Goal: Communication & Community: Answer question/provide support

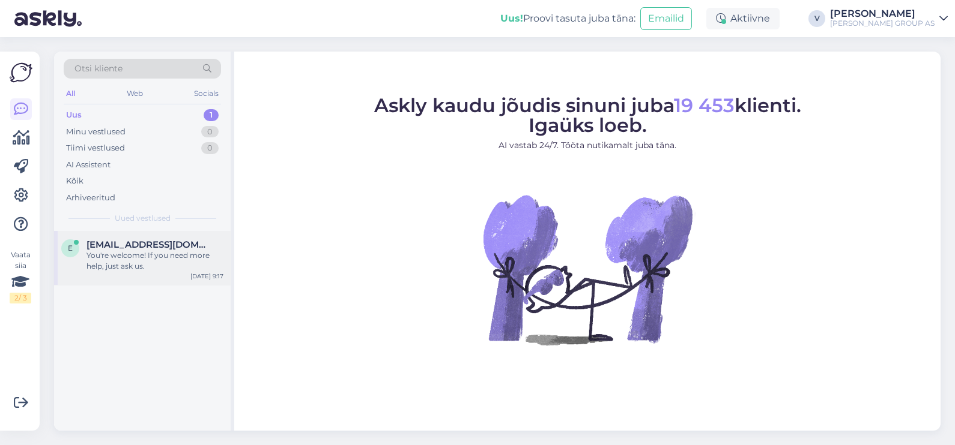
click at [157, 264] on div "You're welcome! If you need more help, just ask us." at bounding box center [154, 261] width 137 height 22
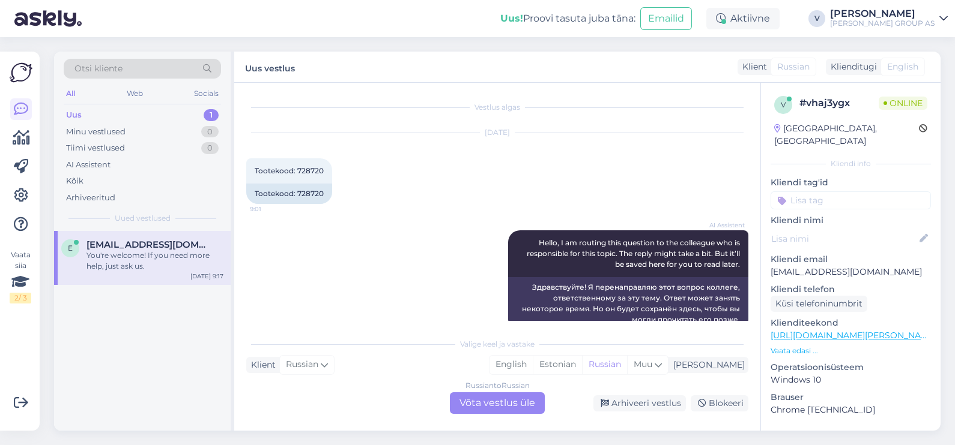
scroll to position [1405, 0]
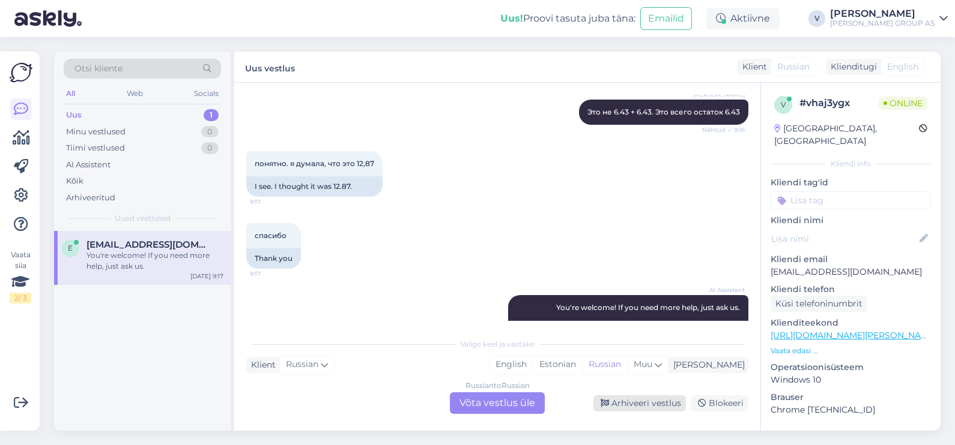
click at [641, 399] on div "Arhiveeri vestlus" at bounding box center [639, 404] width 92 height 16
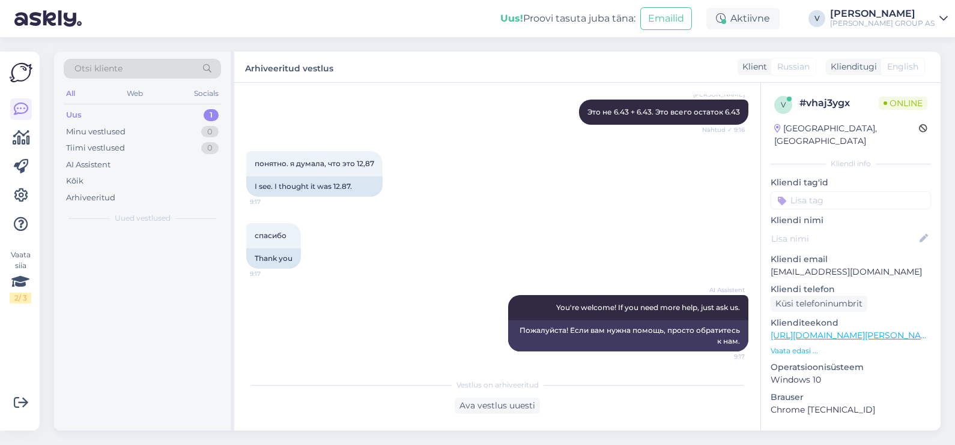
scroll to position [1375, 0]
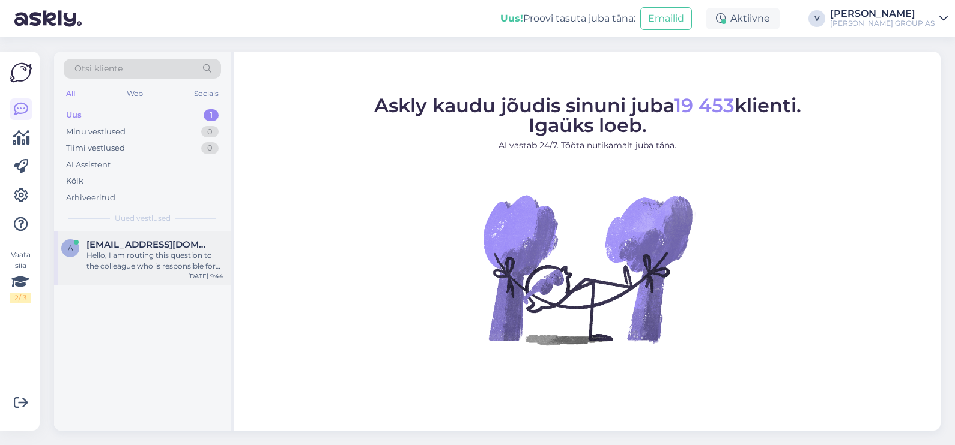
click at [134, 256] on div "Hello, I am routing this question to the colleague who is responsible for this …" at bounding box center [154, 261] width 137 height 22
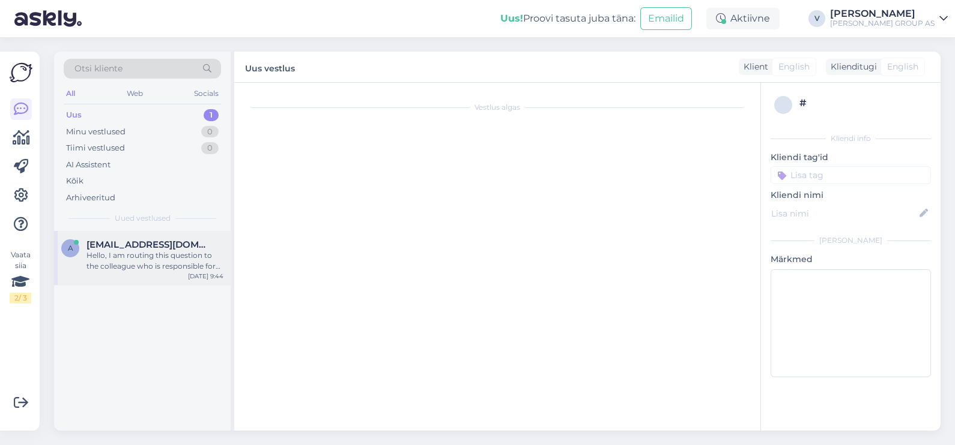
scroll to position [43, 0]
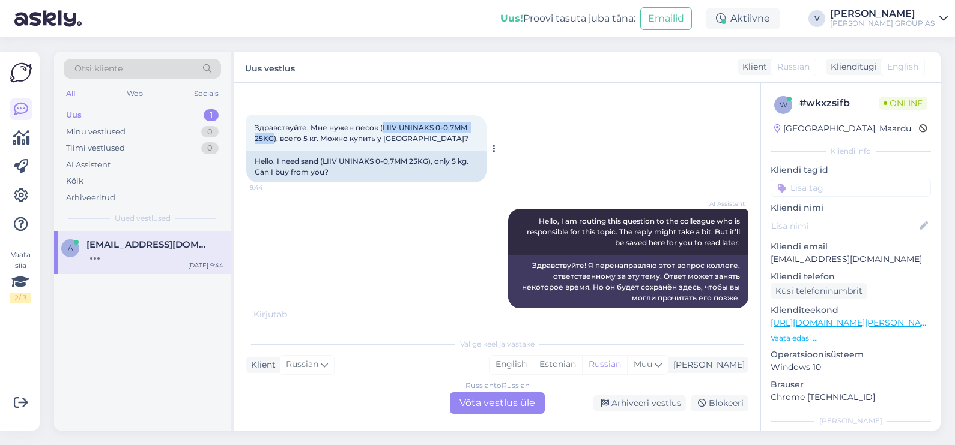
drag, startPoint x: 381, startPoint y: 128, endPoint x: 271, endPoint y: 140, distance: 111.0
click at [271, 140] on span "Здравствуйте. Мне нужен песок (LIIV UNINAKS 0-0,7MM 25KG), всего 5 кг. Можно ку…" at bounding box center [362, 133] width 214 height 20
copy span "LIIV UNINAKS 0-0,7MM 25KG"
click at [497, 408] on div "Russian to Russian Võta vestlus üle" at bounding box center [497, 404] width 95 height 22
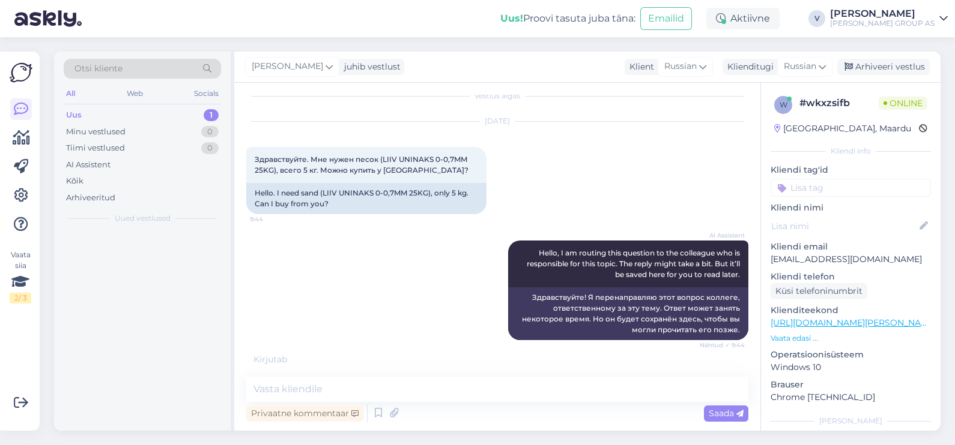
scroll to position [11, 0]
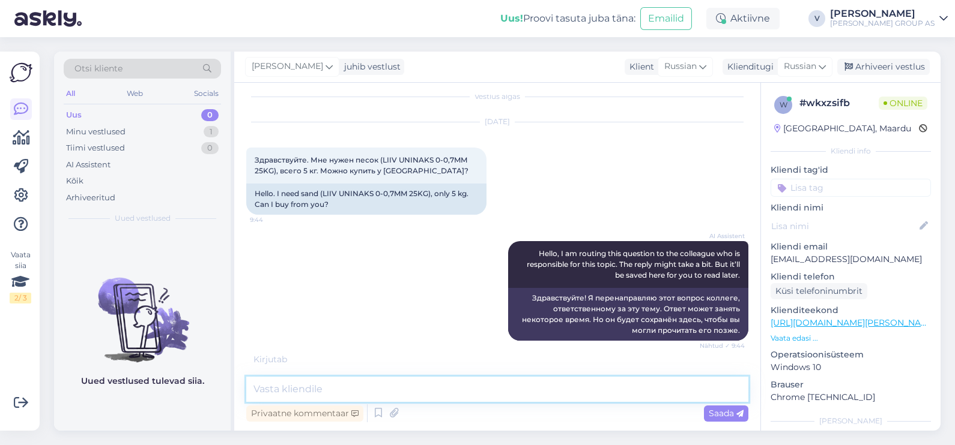
click at [453, 393] on textarea at bounding box center [497, 389] width 502 height 25
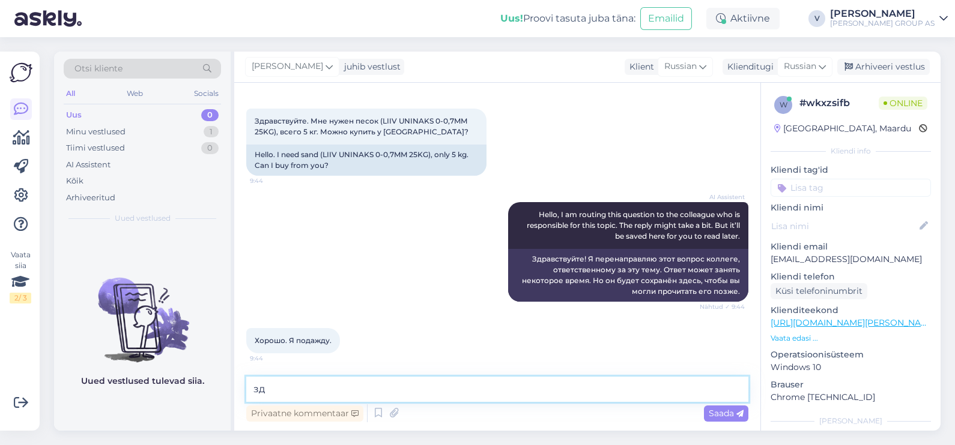
type textarea "з"
type textarea "Х"
type textarea "Здравствуйте. Заказ можно оформить в интернет магазине"
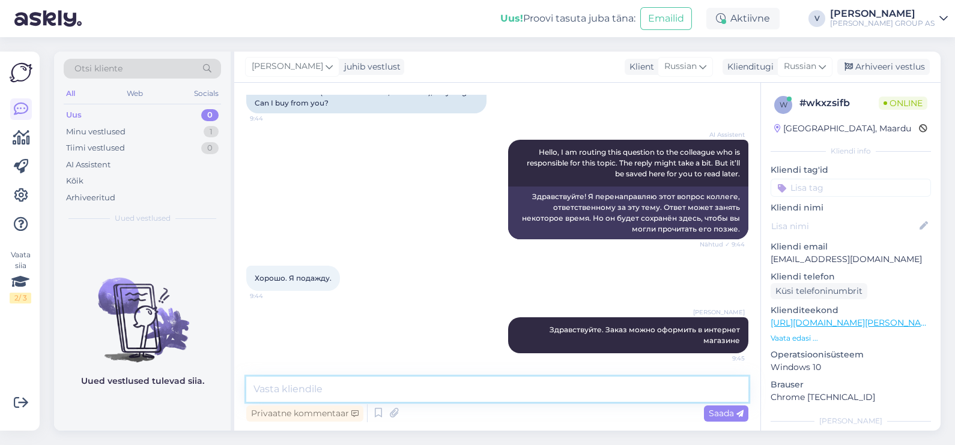
paste textarea "[URL][DOMAIN_NAME][PERSON_NAME]"
type textarea "[URL][DOMAIN_NAME][PERSON_NAME]"
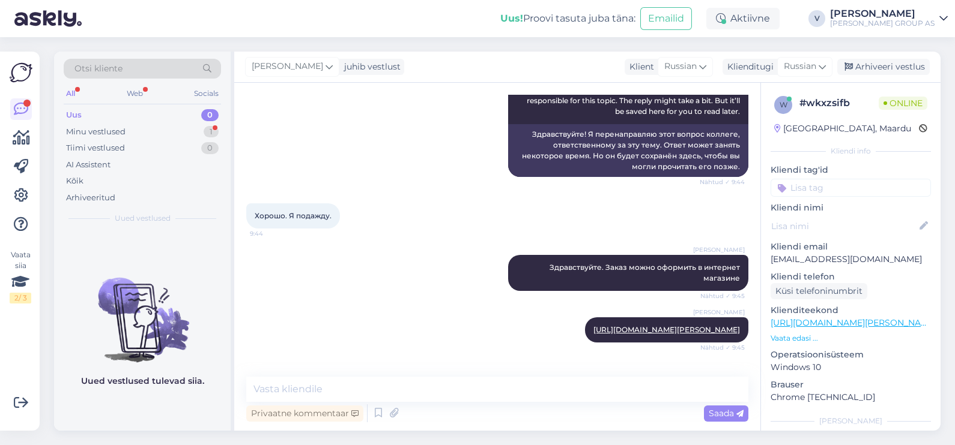
scroll to position [226, 0]
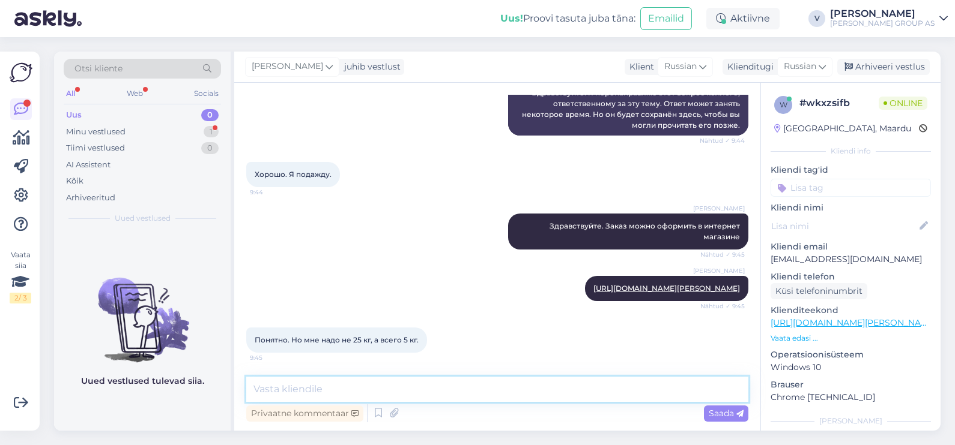
click at [423, 384] on textarea at bounding box center [497, 389] width 502 height 25
type textarea "такой нет. Есть только 25кг"
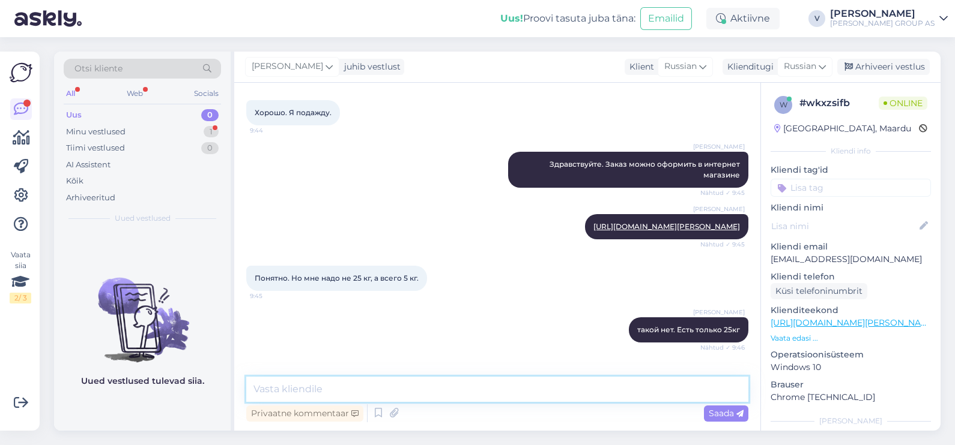
scroll to position [330, 0]
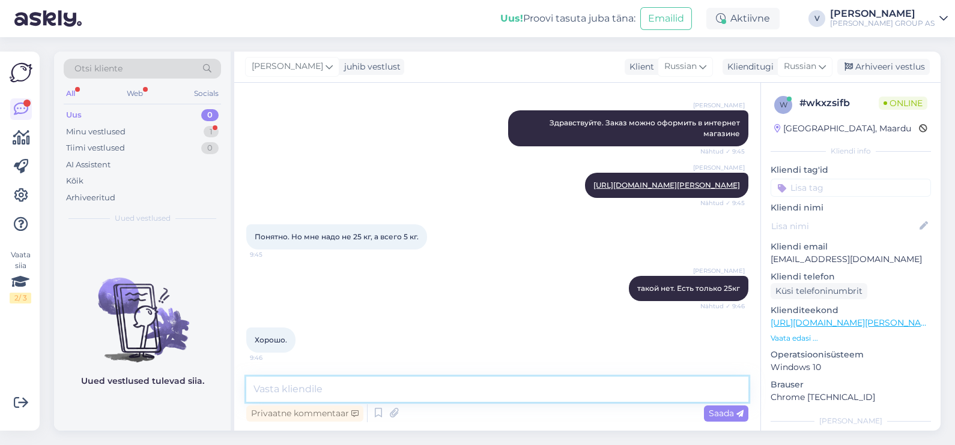
click at [279, 390] on textarea at bounding box center [497, 389] width 502 height 25
click at [101, 130] on div "Minu vestlused" at bounding box center [95, 132] width 59 height 12
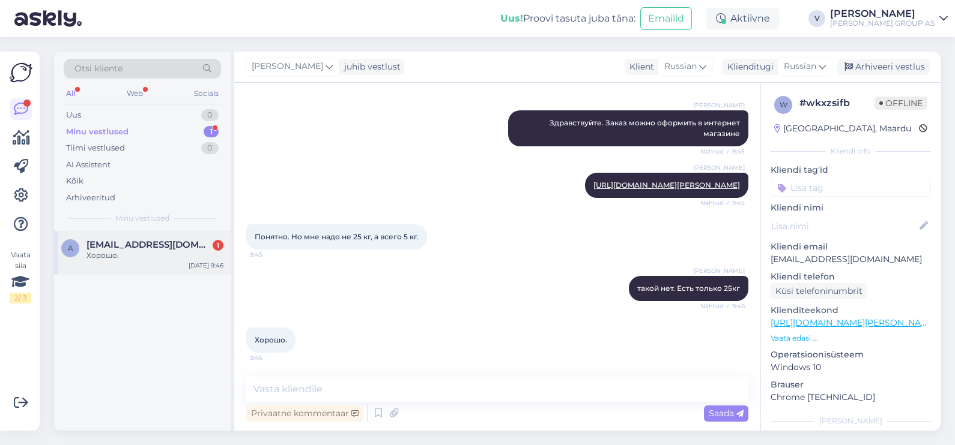
click at [158, 261] on div "a ayrat65@gmail.com 1 Хорошо. Aug 29 9:46" at bounding box center [142, 252] width 176 height 43
click at [385, 405] on icon at bounding box center [393, 414] width 17 height 18
click at [888, 65] on div "Arhiveeri vestlus" at bounding box center [883, 67] width 92 height 16
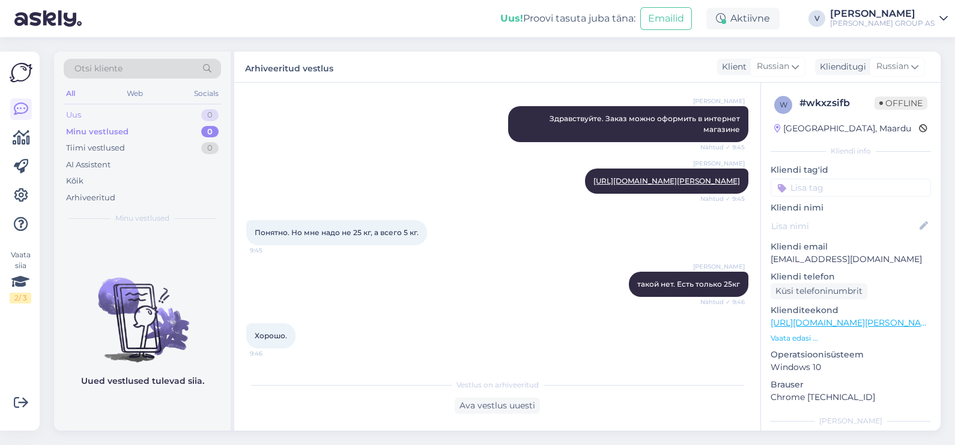
click at [115, 107] on div "Uus 0" at bounding box center [142, 115] width 157 height 17
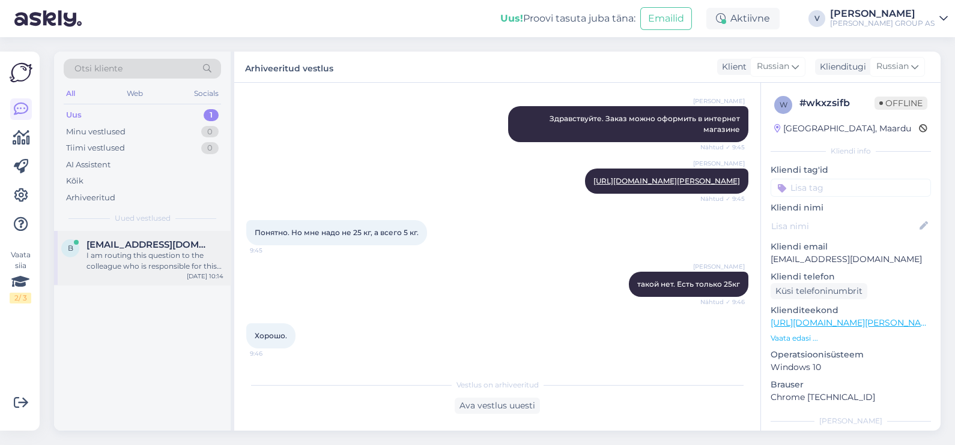
click at [129, 258] on div "I am routing this question to the colleague who is responsible for this topic. …" at bounding box center [154, 261] width 137 height 22
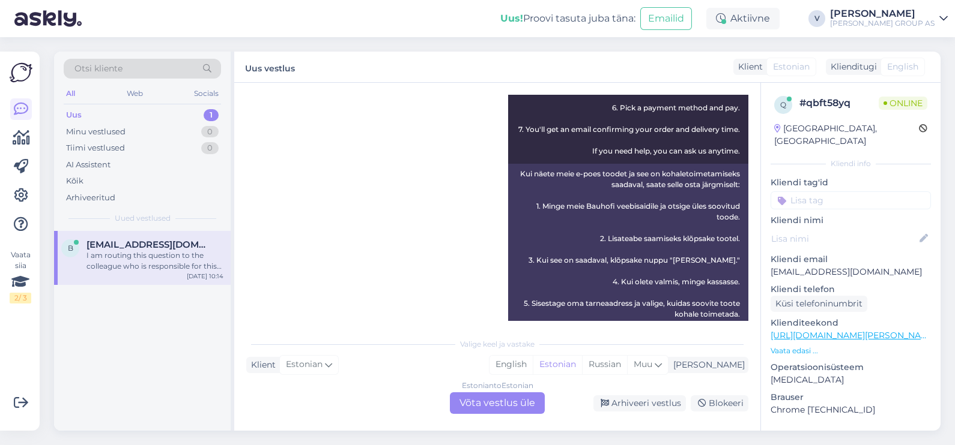
scroll to position [652, 0]
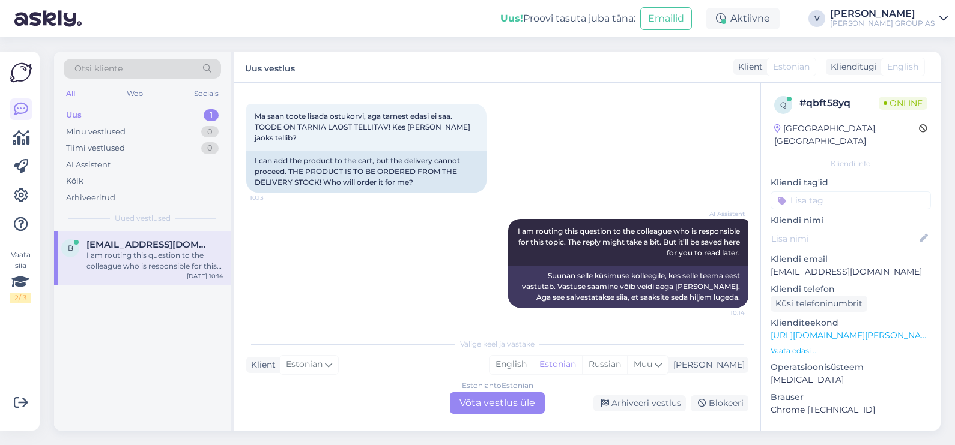
click at [475, 402] on div "Estonian to Estonian Võta vestlus üle" at bounding box center [497, 404] width 95 height 22
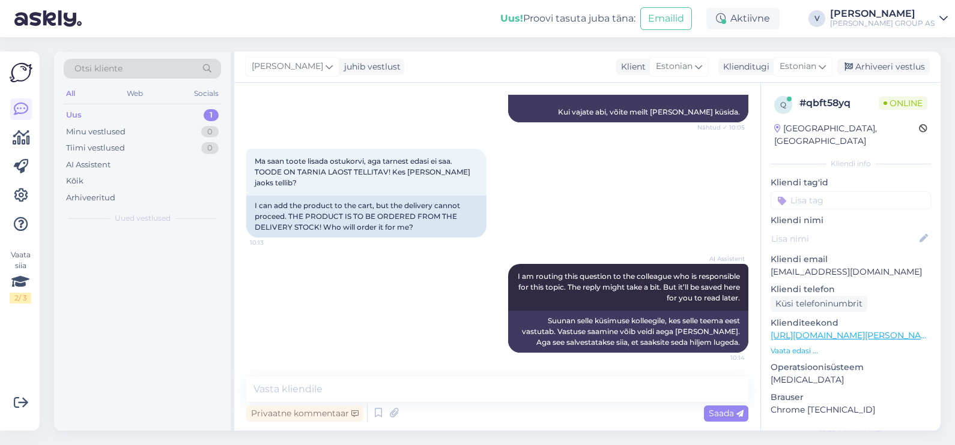
scroll to position [607, 0]
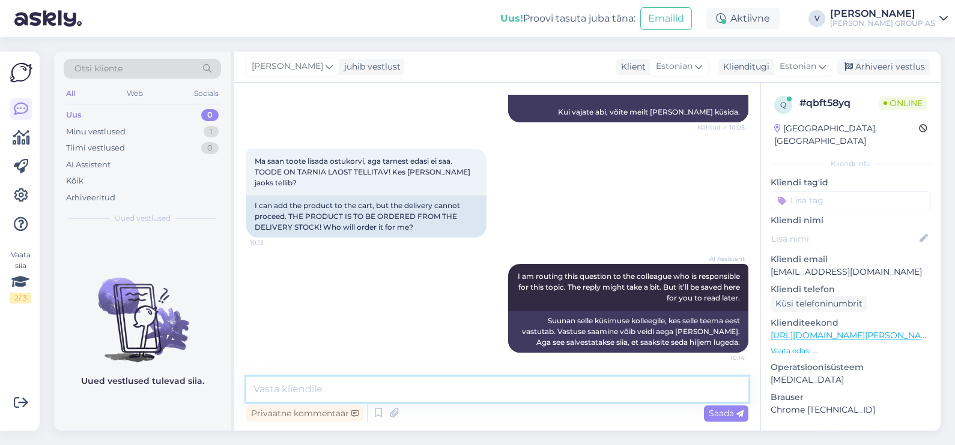
click at [462, 399] on textarea at bounding box center [497, 389] width 502 height 25
